Goal: Information Seeking & Learning: Learn about a topic

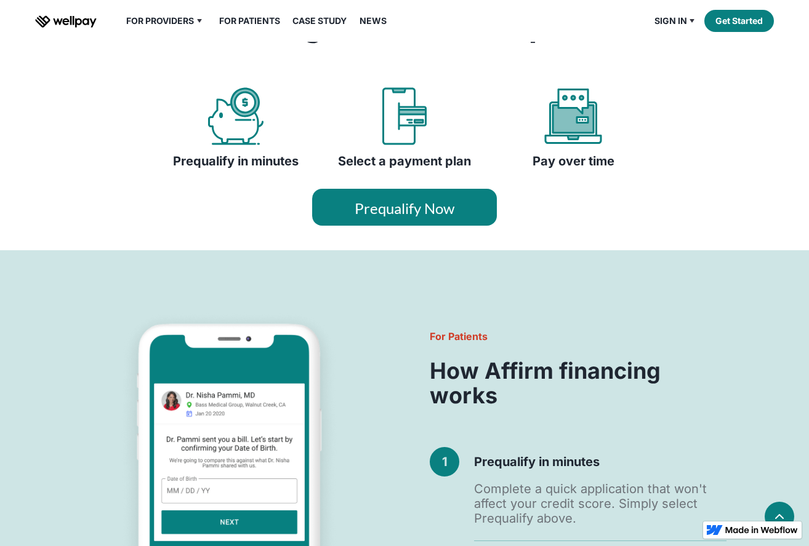
scroll to position [561, 0]
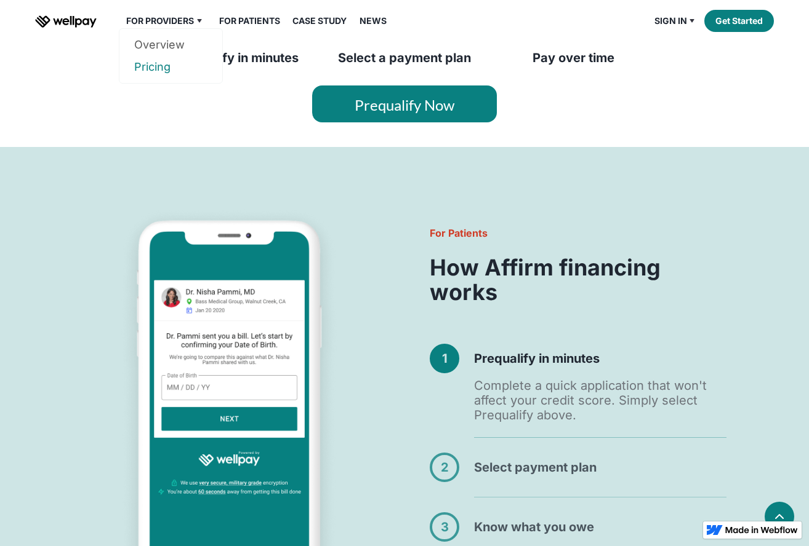
click at [159, 66] on link "Pricing" at bounding box center [170, 67] width 73 height 22
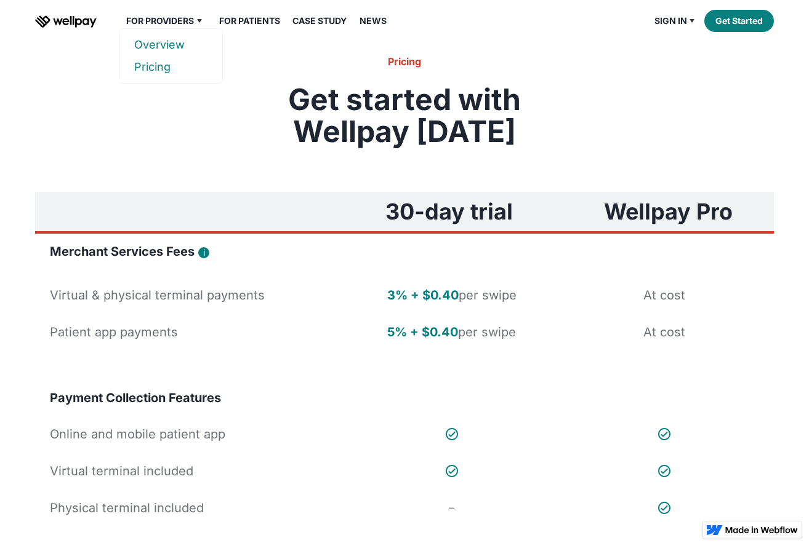
click at [167, 45] on link "Overview" at bounding box center [170, 45] width 73 height 22
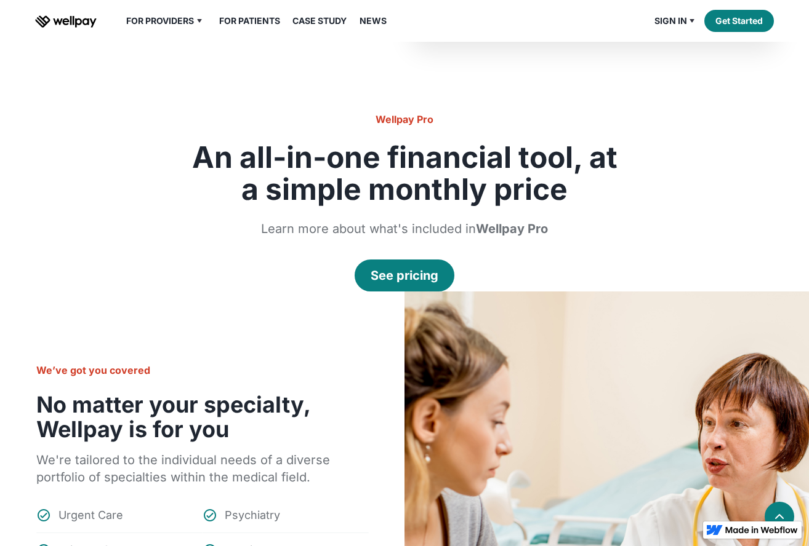
scroll to position [1092, 0]
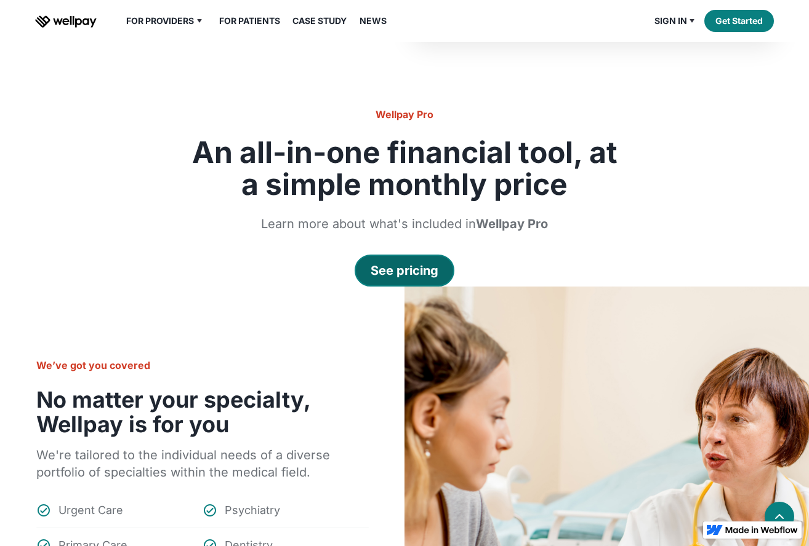
click at [428, 269] on div "See pricing" at bounding box center [404, 270] width 68 height 17
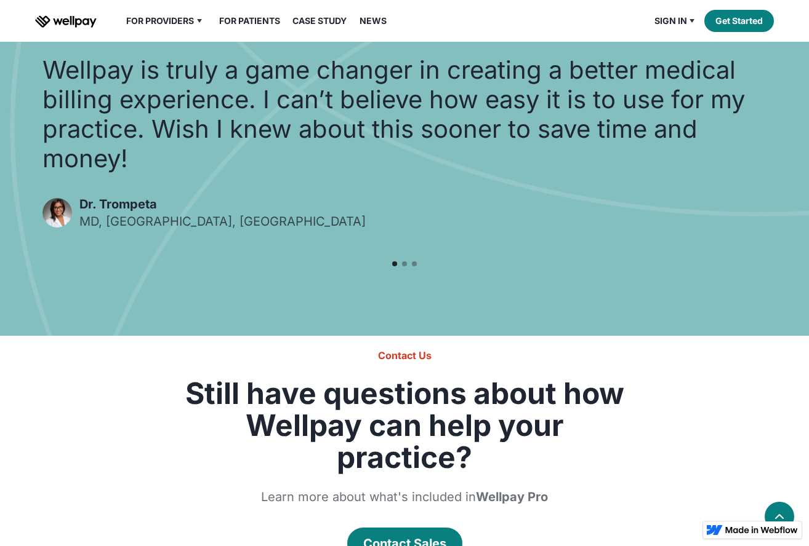
scroll to position [1261, 0]
click at [406, 263] on div "Show slide 2 of 3" at bounding box center [404, 263] width 5 height 5
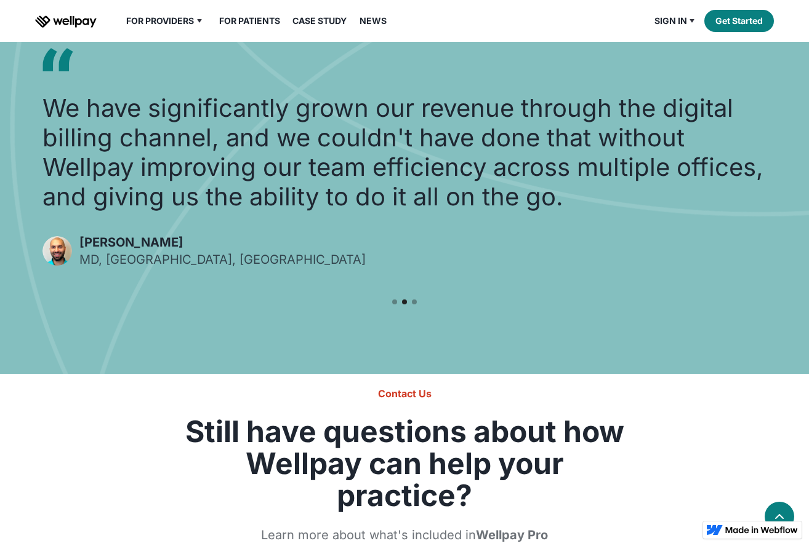
scroll to position [1244, 0]
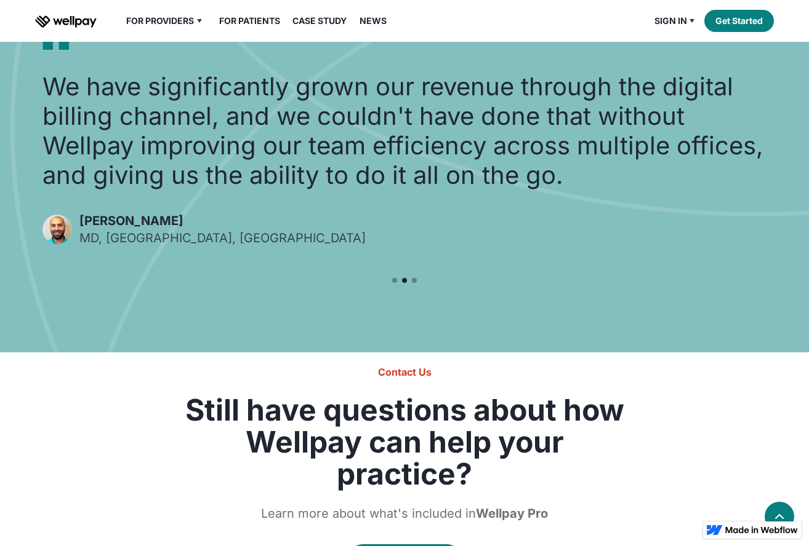
click at [417, 281] on div "carousel" at bounding box center [404, 281] width 49 height 25
click at [416, 281] on div "Show slide 3 of 3" at bounding box center [414, 280] width 5 height 5
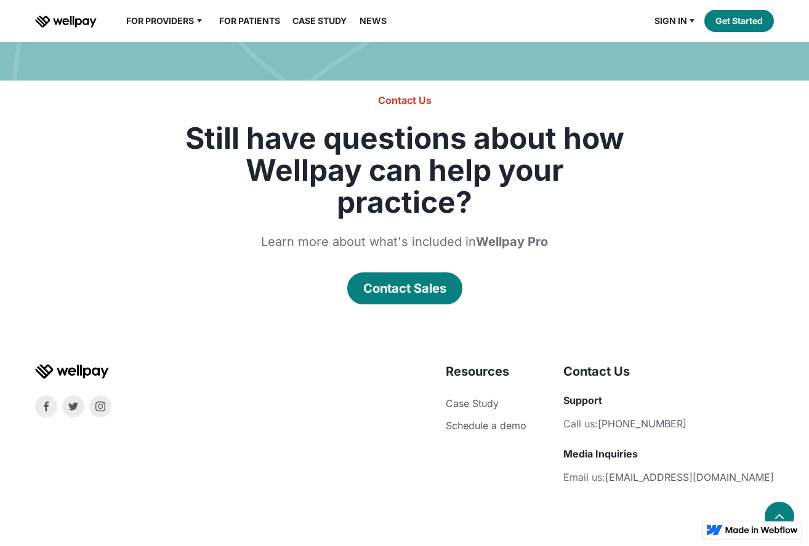
scroll to position [1519, 0]
